Goal: Register for event/course

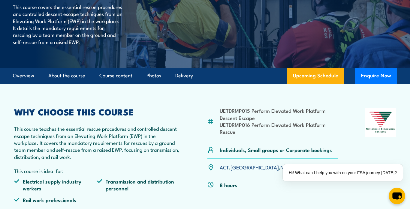
scroll to position [150, 0]
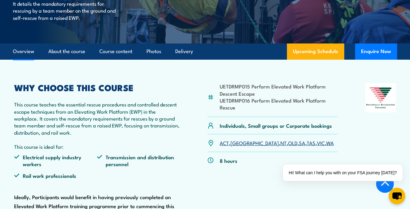
click at [317, 144] on link "VIC" at bounding box center [321, 142] width 8 height 7
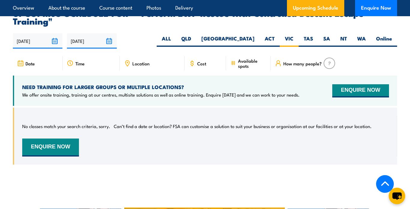
scroll to position [956, 0]
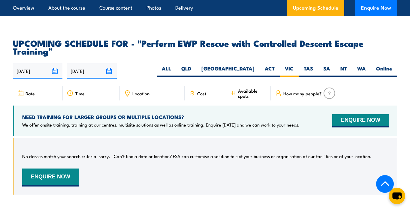
click at [298, 91] on span "How many people?" at bounding box center [303, 93] width 38 height 5
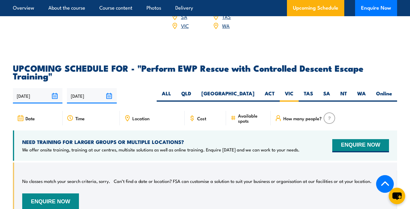
scroll to position [926, 0]
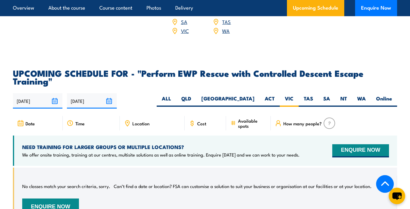
click at [32, 93] on input "[DATE]" at bounding box center [38, 100] width 50 height 15
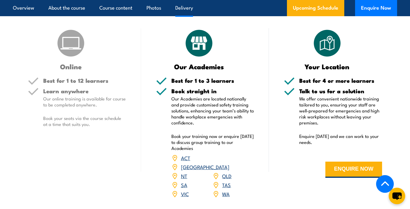
scroll to position [806, 0]
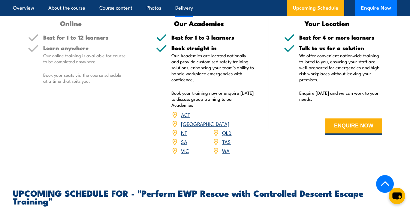
click at [185, 147] on link "VIC" at bounding box center [185, 150] width 8 height 7
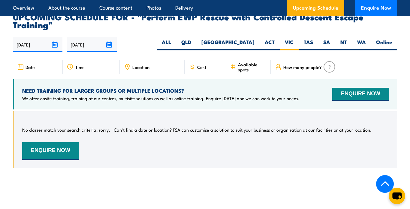
scroll to position [986, 0]
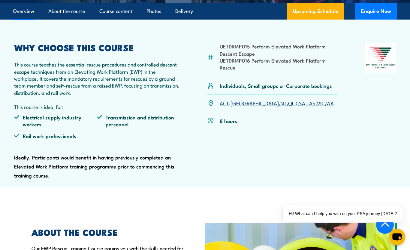
scroll to position [150, 0]
